Goal: Information Seeking & Learning: Learn about a topic

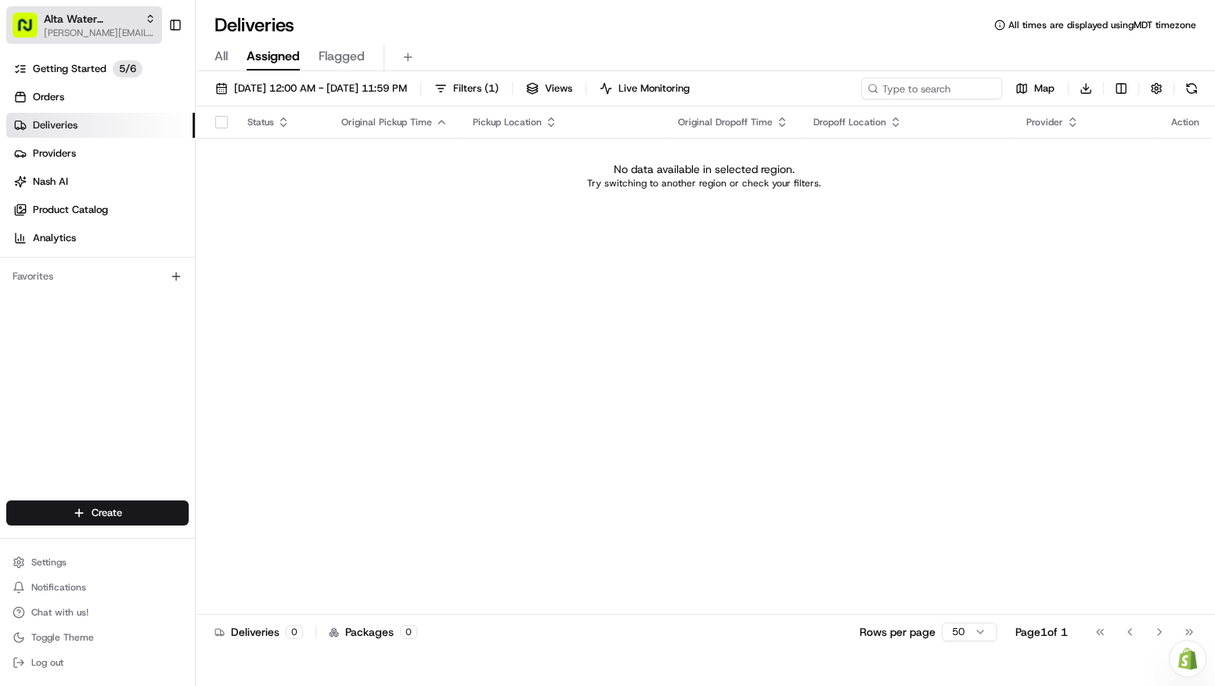
click at [87, 23] on span "Alta Water Holdings" at bounding box center [91, 19] width 95 height 16
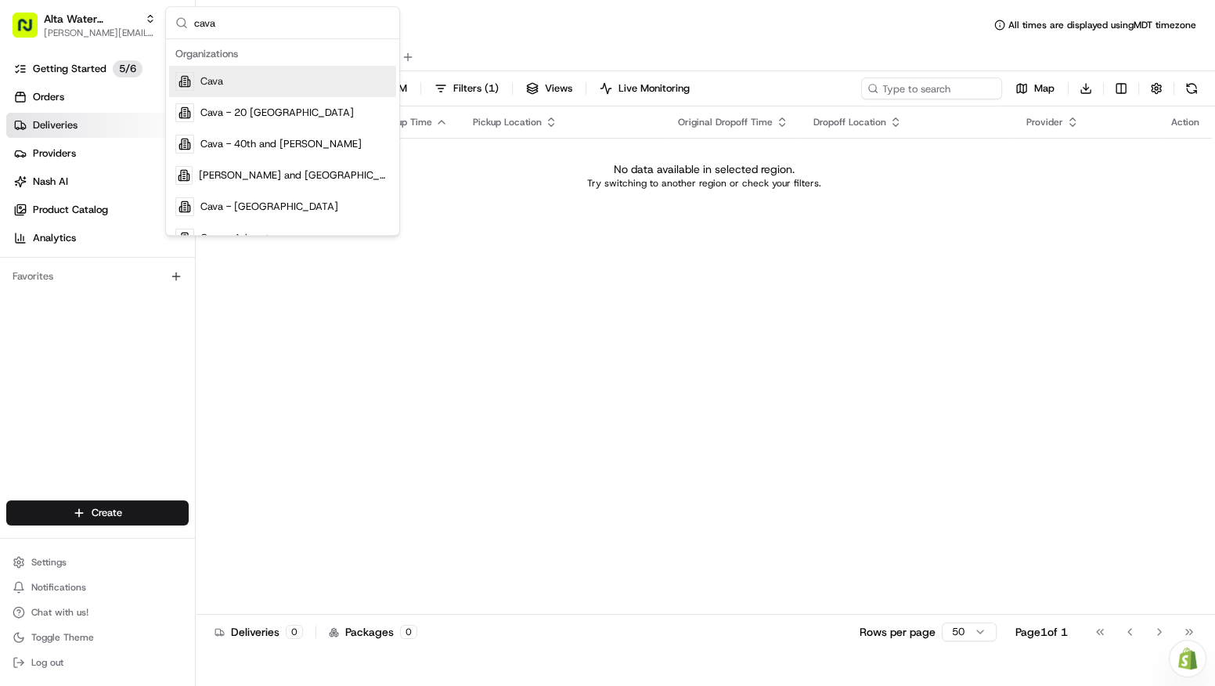
type input "cava"
click at [204, 78] on span "Cava" at bounding box center [211, 81] width 23 height 14
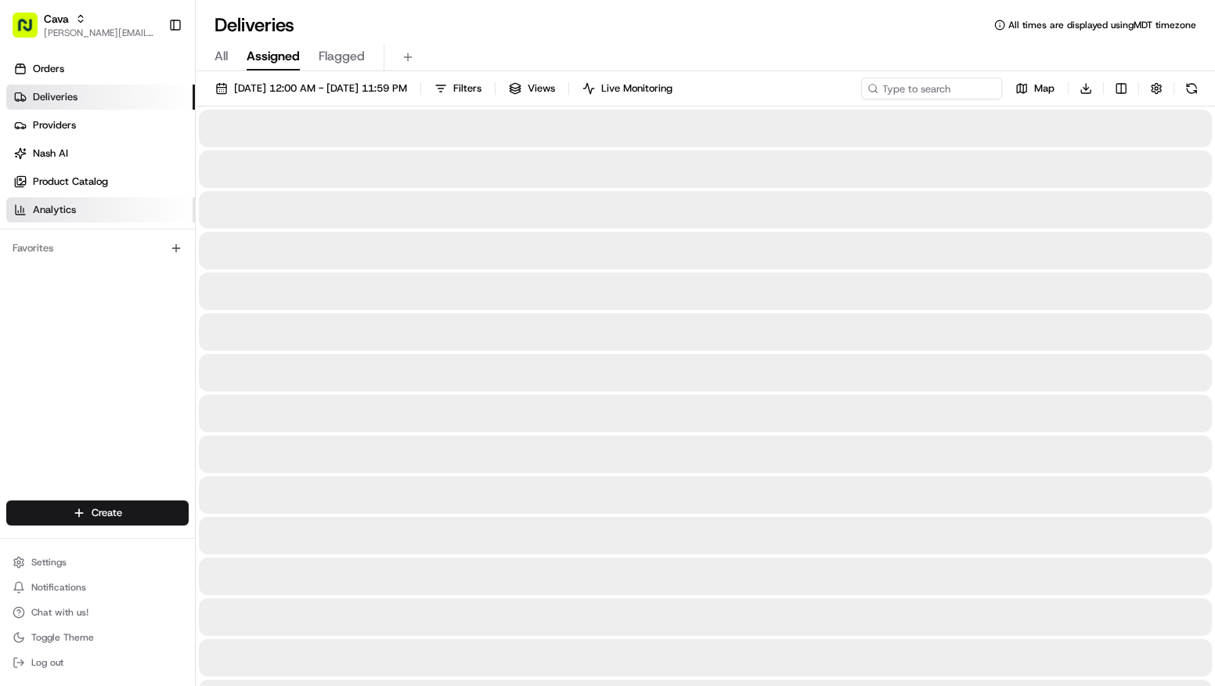
click at [81, 204] on link "Analytics" at bounding box center [100, 209] width 189 height 25
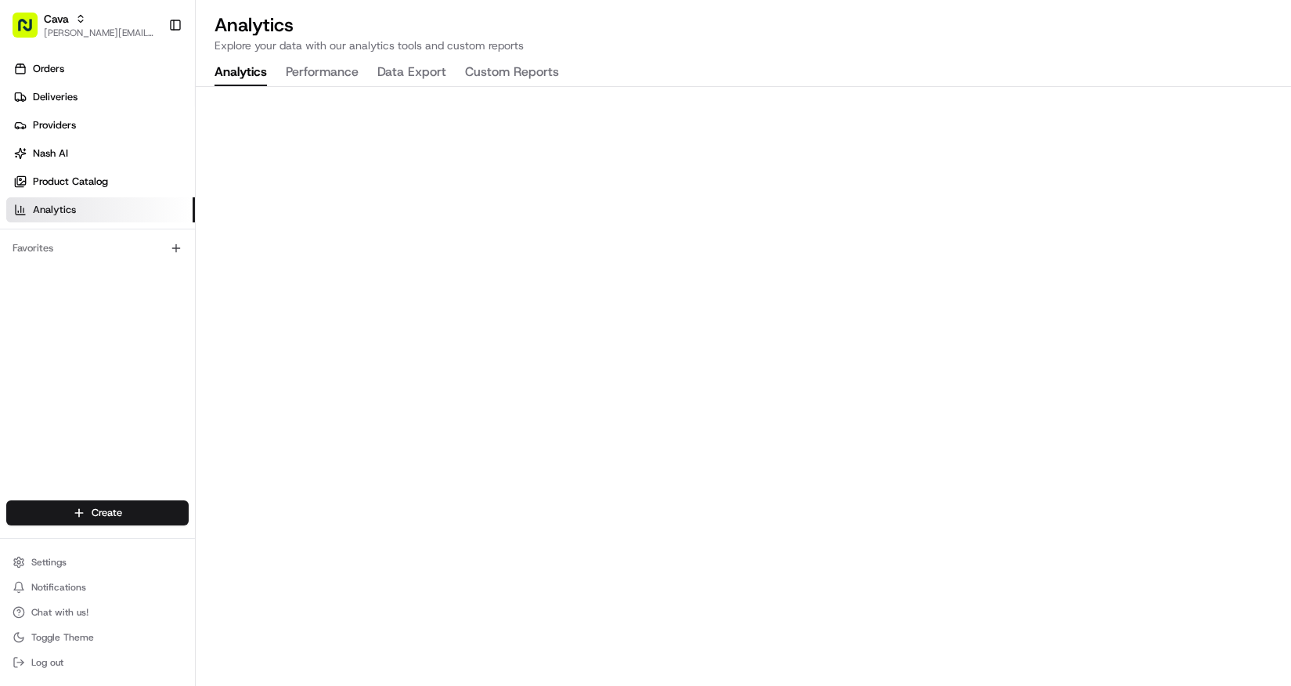
click at [329, 61] on button "Performance" at bounding box center [322, 73] width 73 height 27
click at [67, 23] on span "Cava" at bounding box center [56, 19] width 25 height 16
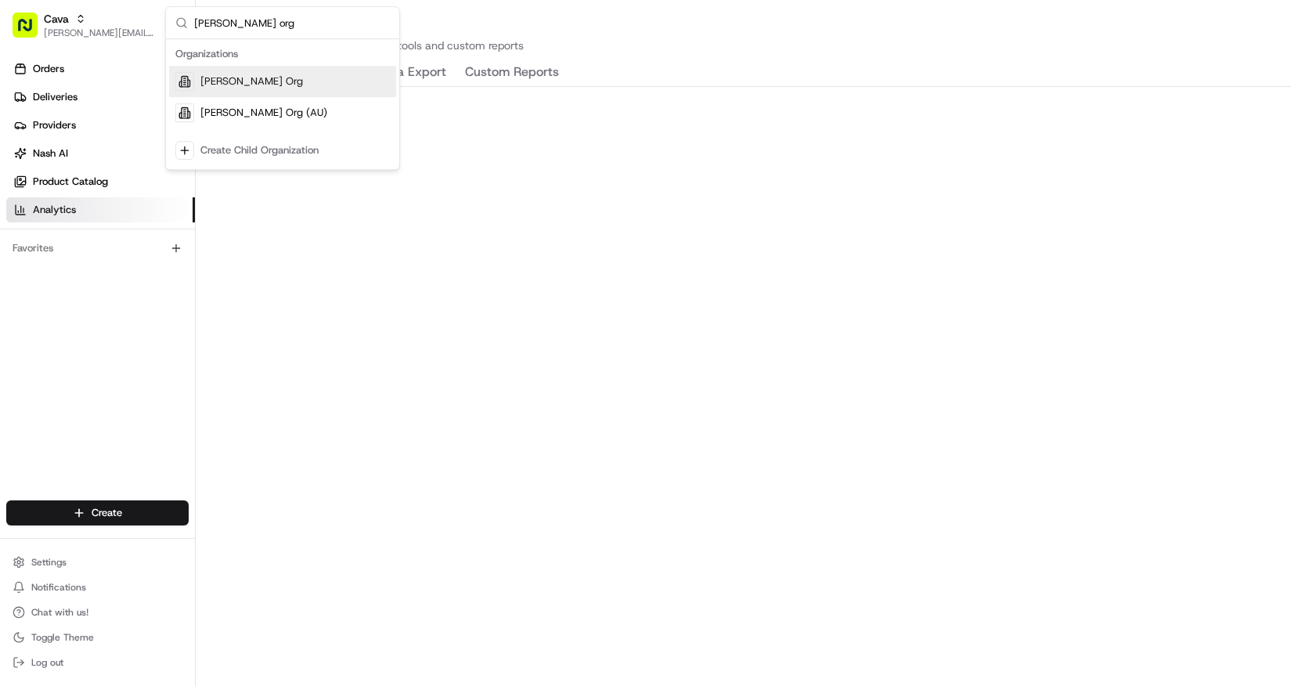
type input "[PERSON_NAME] org"
click at [272, 88] on div "[PERSON_NAME] Org" at bounding box center [282, 81] width 227 height 31
